Goal: Task Accomplishment & Management: Manage account settings

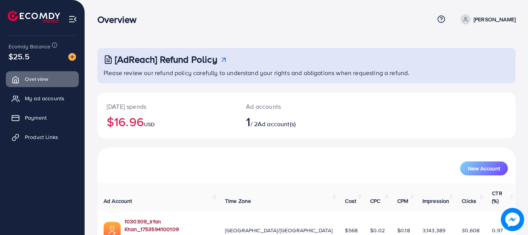
click at [153, 218] on link "1030309_Irfan Khan_1753594100109" at bounding box center [169, 226] width 88 height 16
click at [59, 100] on span "My ad accounts" at bounding box center [47, 99] width 40 height 8
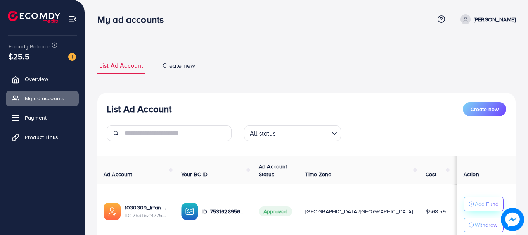
click at [481, 207] on p "Add Fund" at bounding box center [487, 204] width 24 height 9
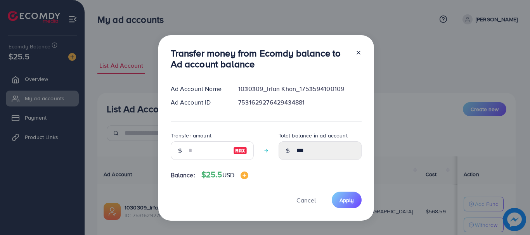
click at [353, 53] on div at bounding box center [355, 61] width 12 height 26
click at [357, 53] on icon at bounding box center [358, 53] width 6 height 6
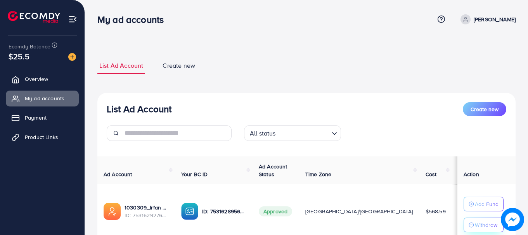
click at [469, 222] on div "Withdraw" at bounding box center [484, 225] width 30 height 9
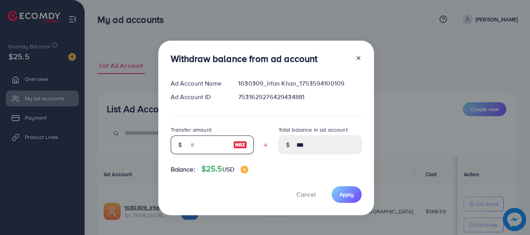
click at [199, 145] on input "text" at bounding box center [208, 145] width 39 height 19
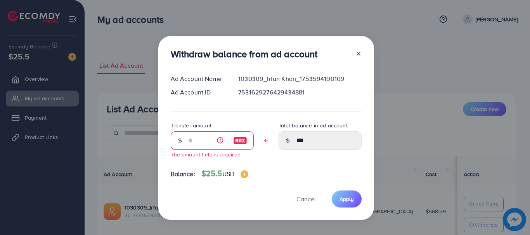
click at [364, 58] on div "Withdraw balance from ad account Ad Account Name 1030309_Irfan Khan_17535941001…" at bounding box center [266, 128] width 216 height 184
click at [356, 51] on icon at bounding box center [358, 54] width 6 height 6
